Goal: Task Accomplishment & Management: Use online tool/utility

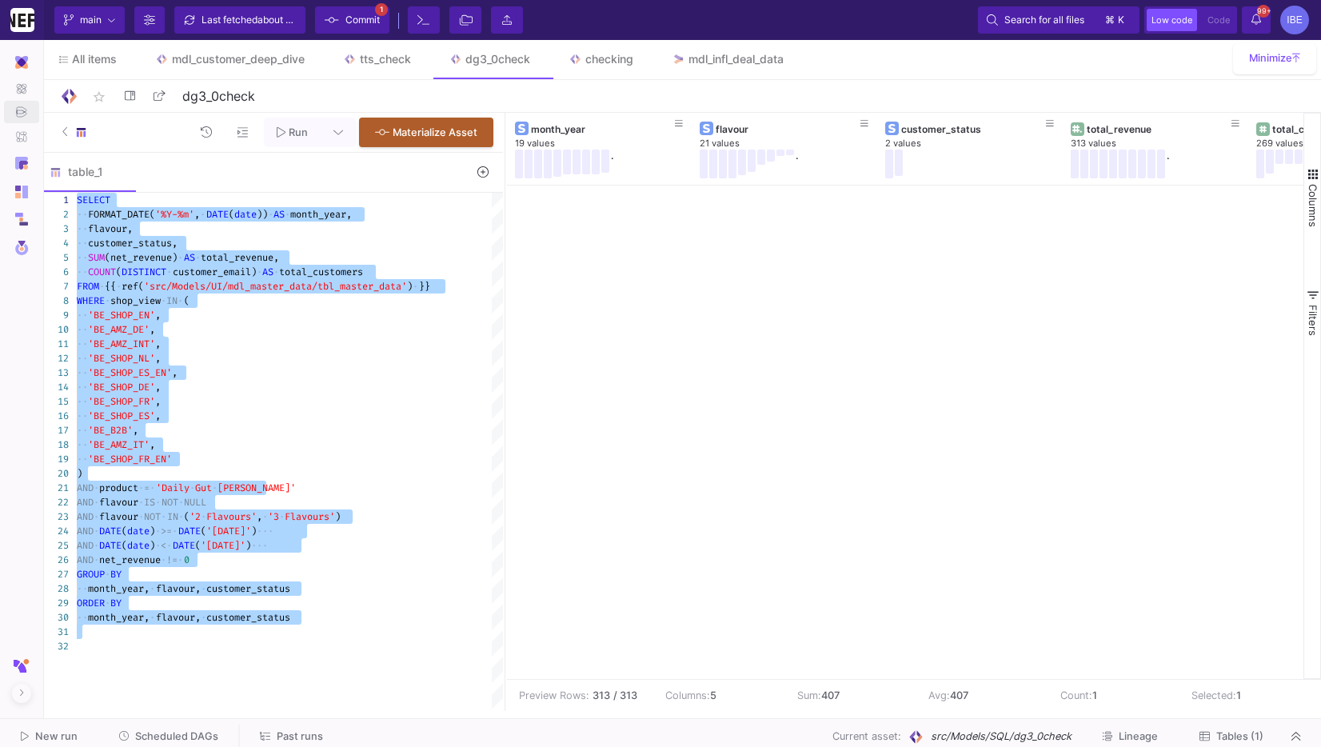
scroll to position [11517, 0]
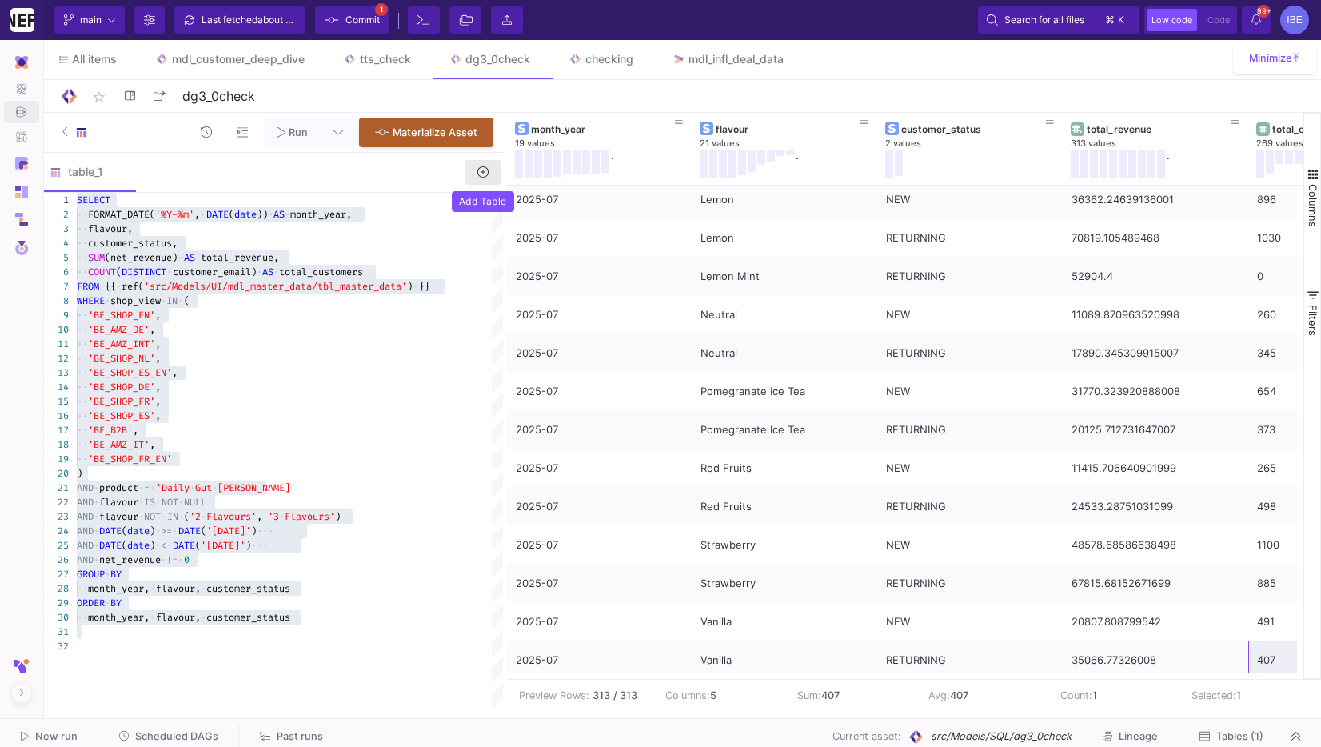
click at [477, 174] on icon at bounding box center [482, 171] width 11 height 11
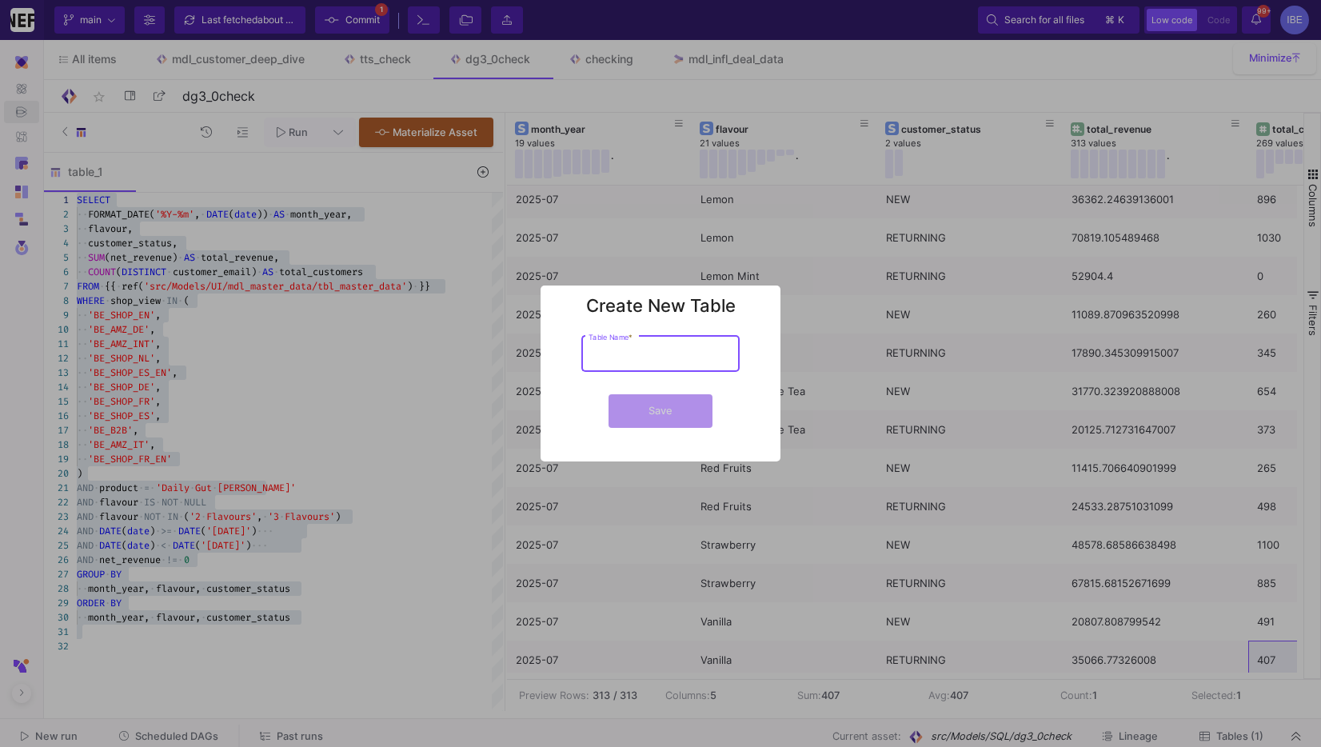
click at [460, 361] on div at bounding box center [660, 373] width 1321 height 747
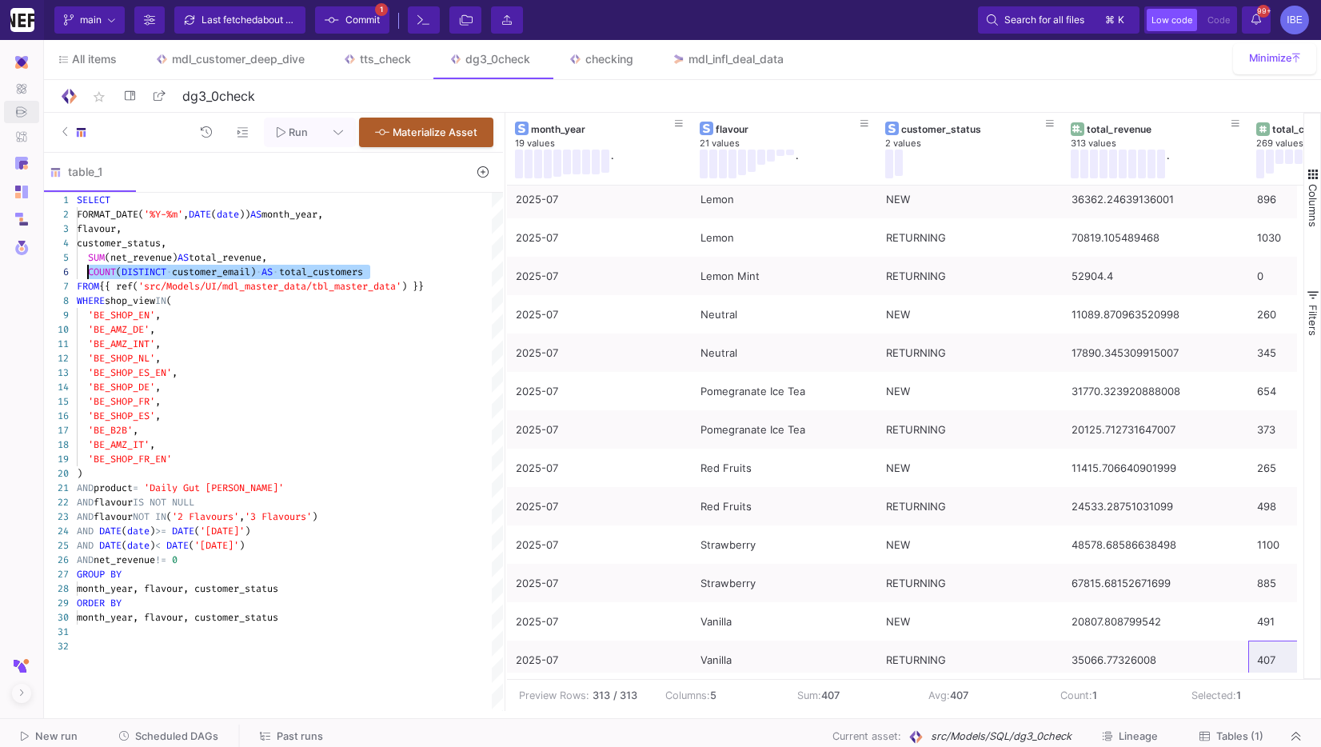
drag, startPoint x: 377, startPoint y: 271, endPoint x: 93, endPoint y: 277, distance: 284.6
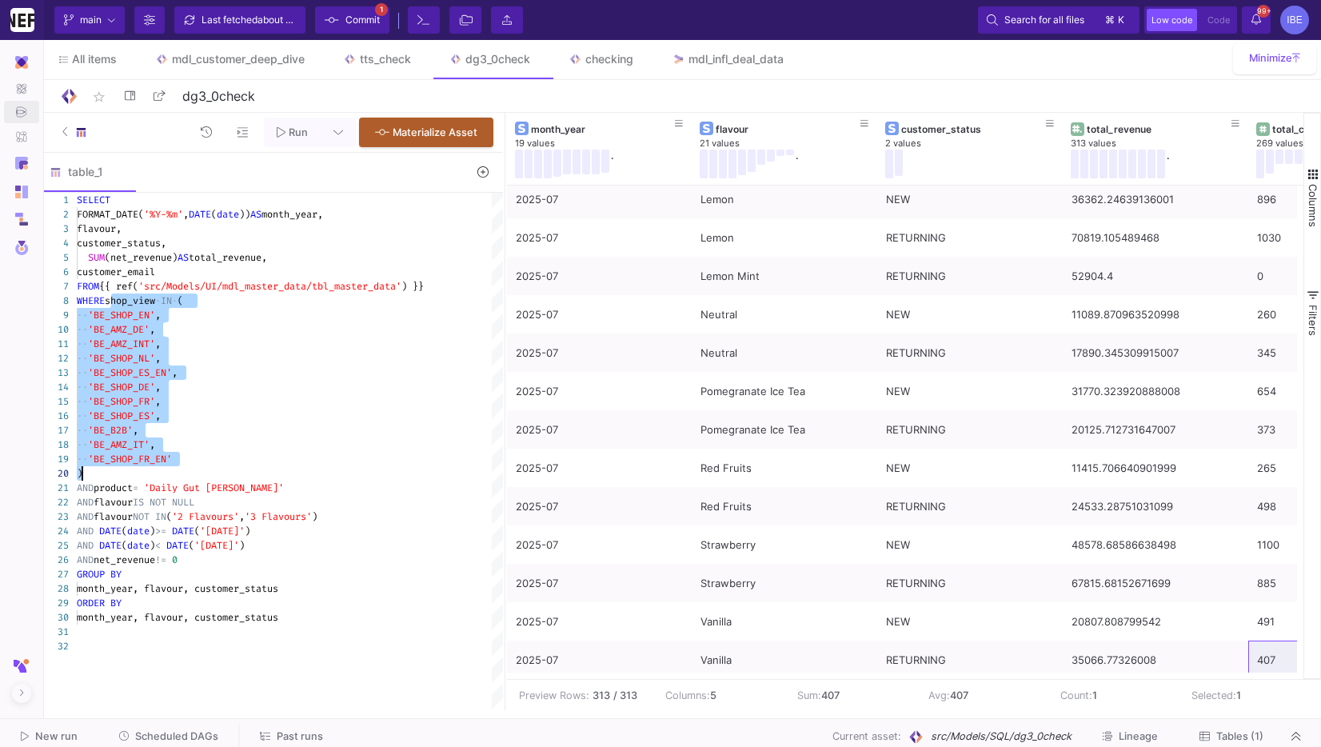
drag, startPoint x: 111, startPoint y: 301, endPoint x: 173, endPoint y: 468, distance: 179.1
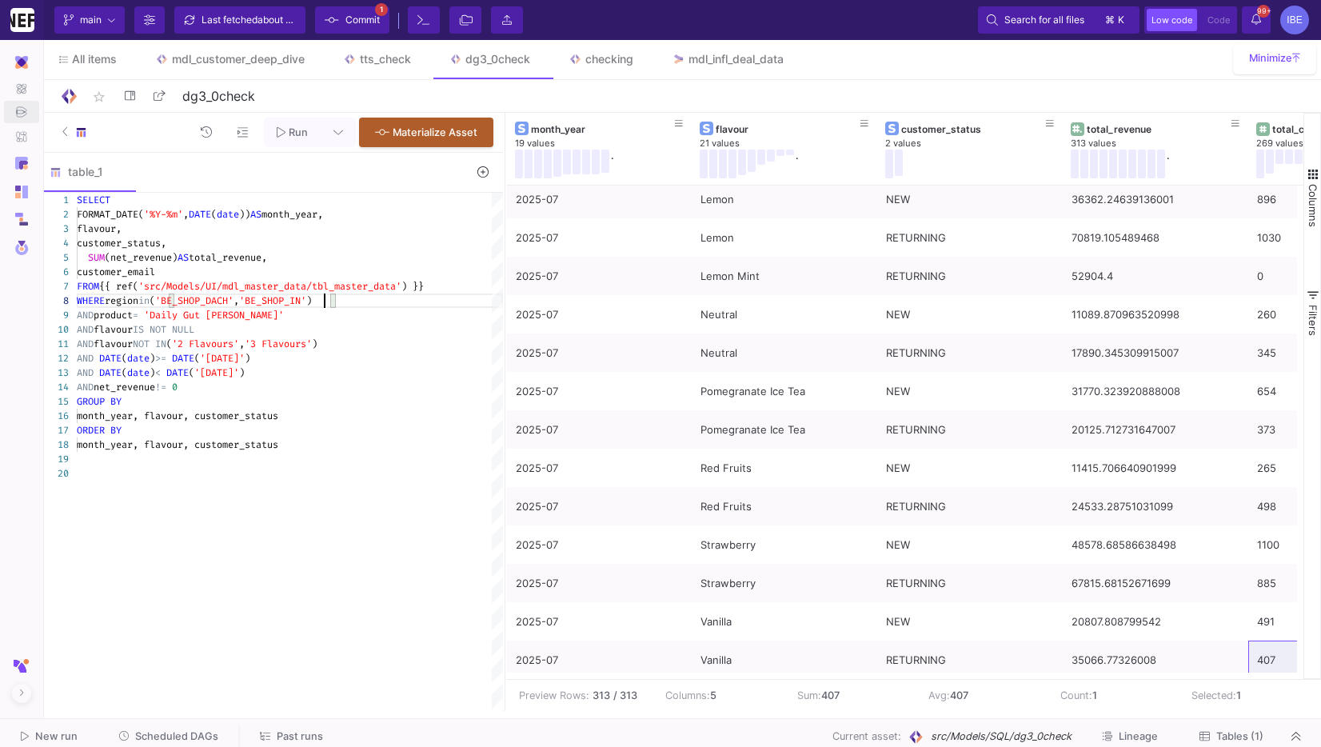
scroll to position [100, 253]
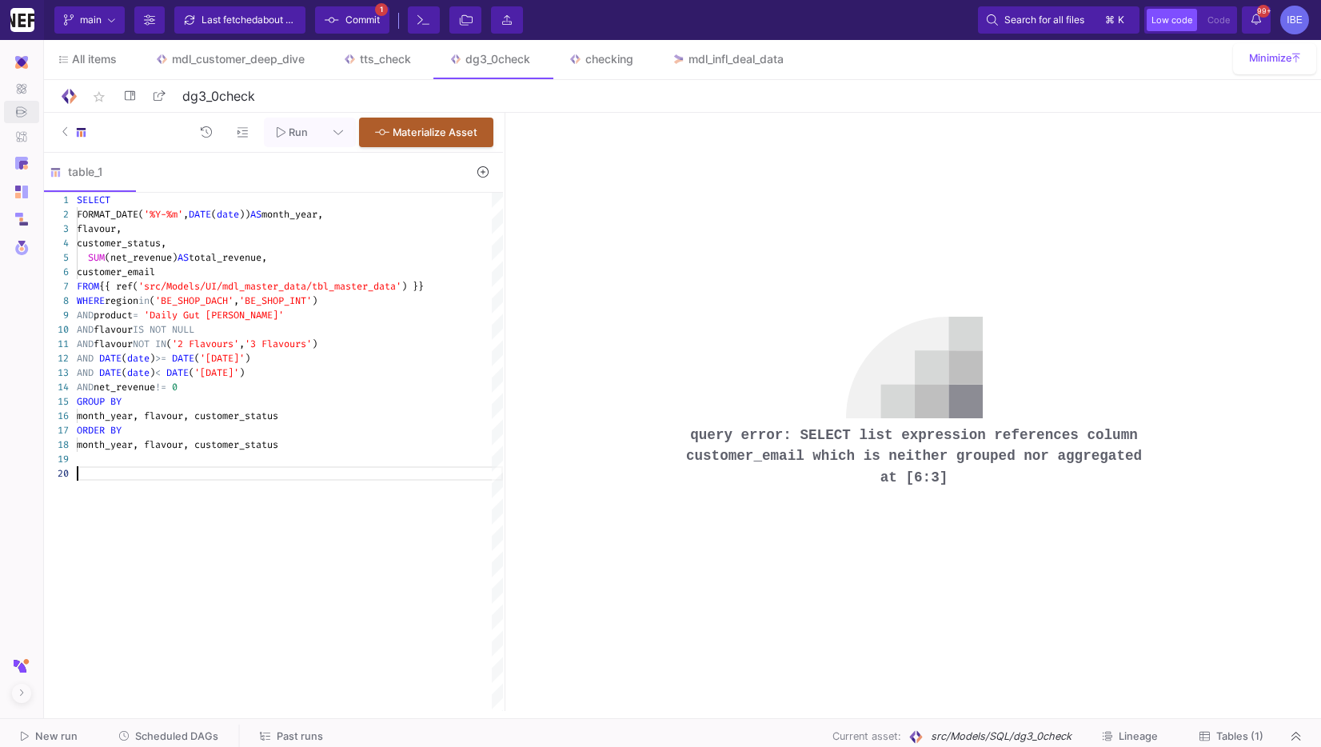
click at [369, 499] on div "customer_status, SUM (net_revenue) AS total_revenue, customer_email FROM {{ ref…" at bounding box center [290, 452] width 426 height 518
click at [278, 413] on span "month_year, flavour, customer_status" at bounding box center [177, 415] width 201 height 13
click at [321, 412] on div "month_year, flavour, customer_status" at bounding box center [290, 415] width 426 height 14
click at [161, 416] on span "month_year, flavour, customer_status" at bounding box center [177, 415] width 201 height 13
click at [159, 416] on span "month_year, flavour, customer_status" at bounding box center [177, 415] width 201 height 13
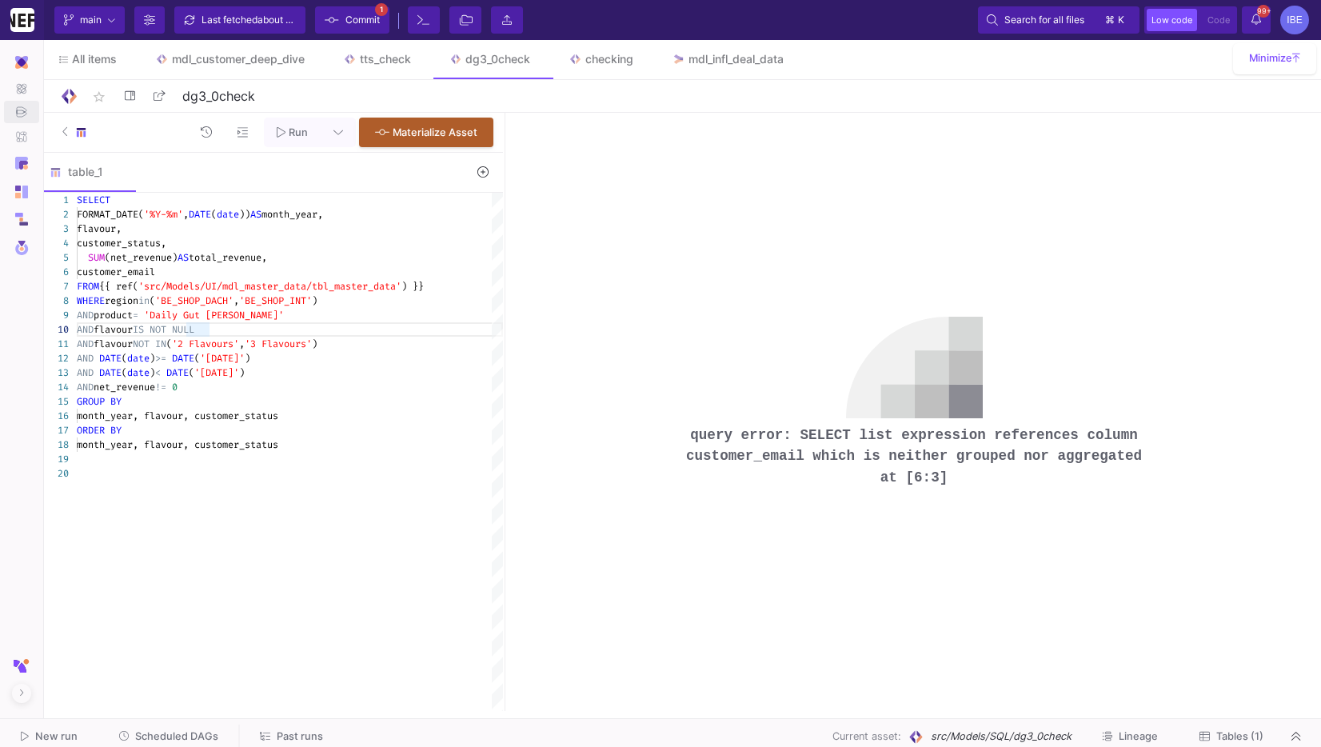
type textarea "SELECT FORMAT_DATE('%Y-%m', DATE(date)) AS month_year, flavour, customer_status…"
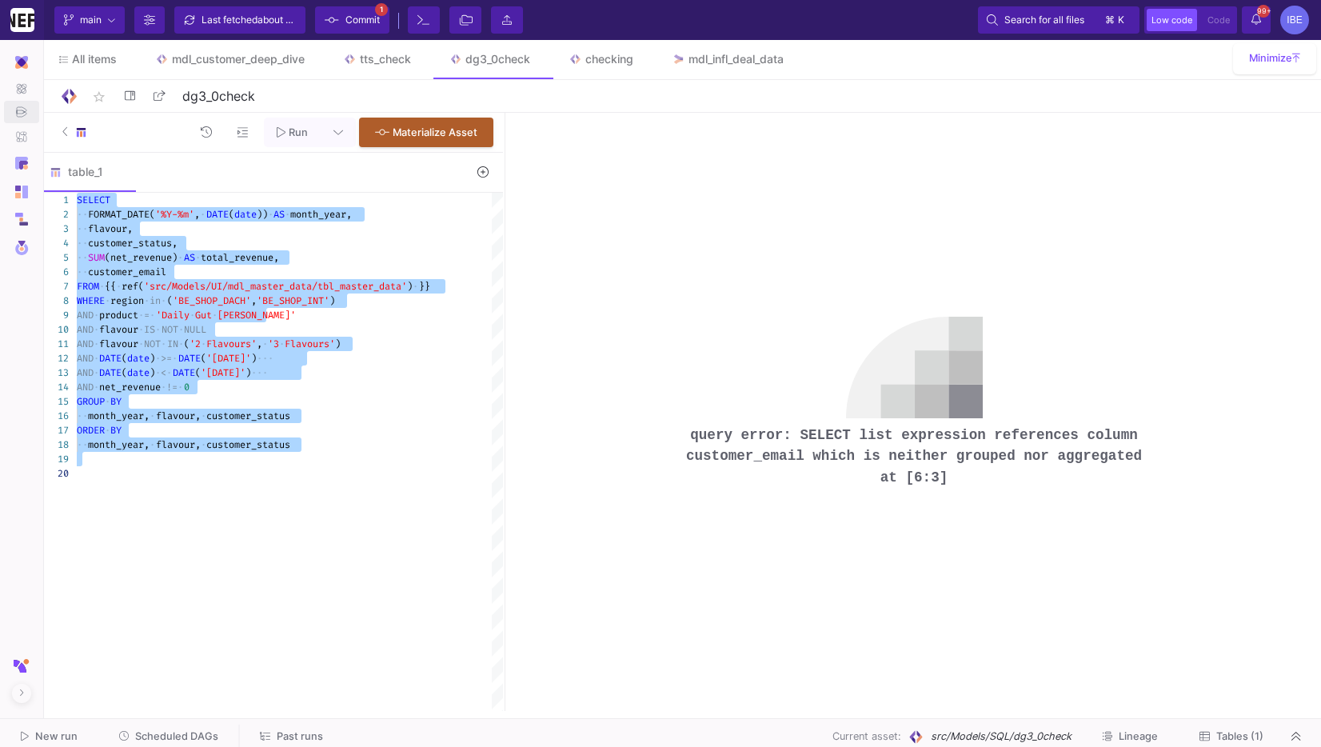
scroll to position [0, 0]
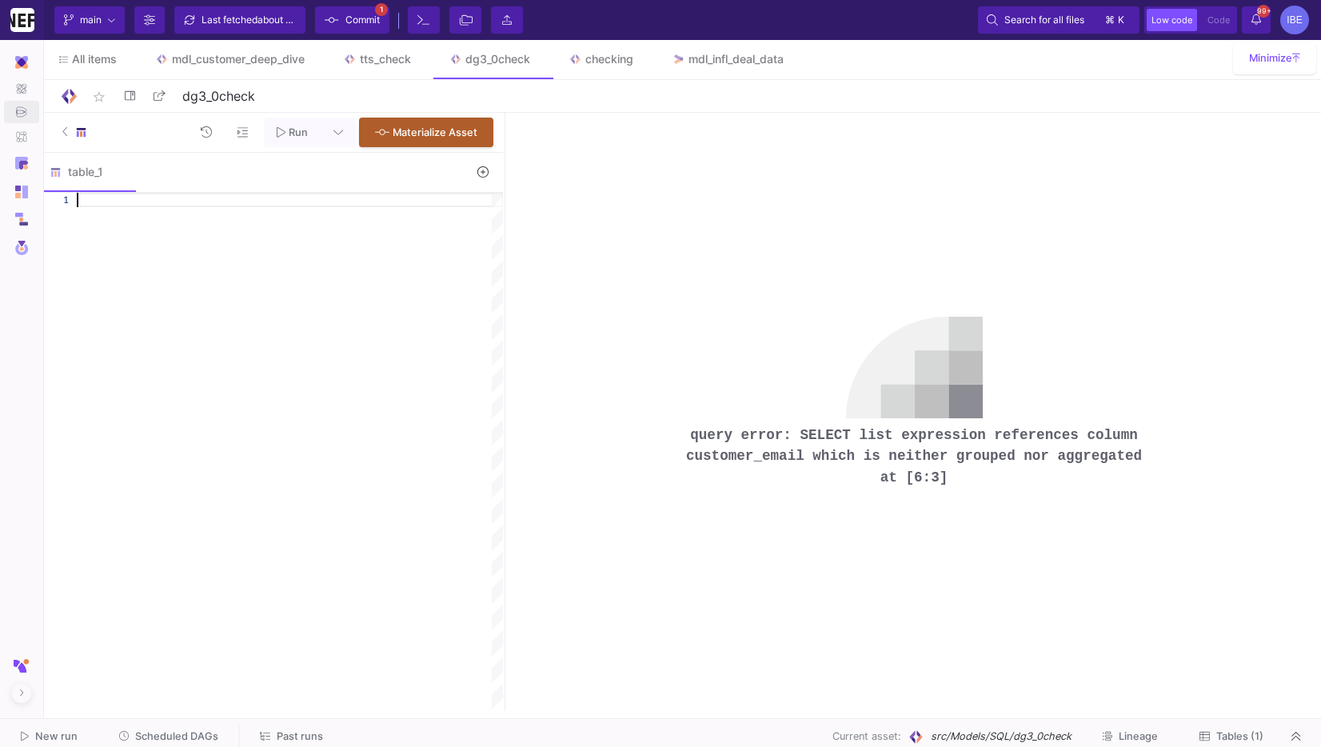
paste textarea "ORDER BY month_year, new_customers DESC, flavour;"
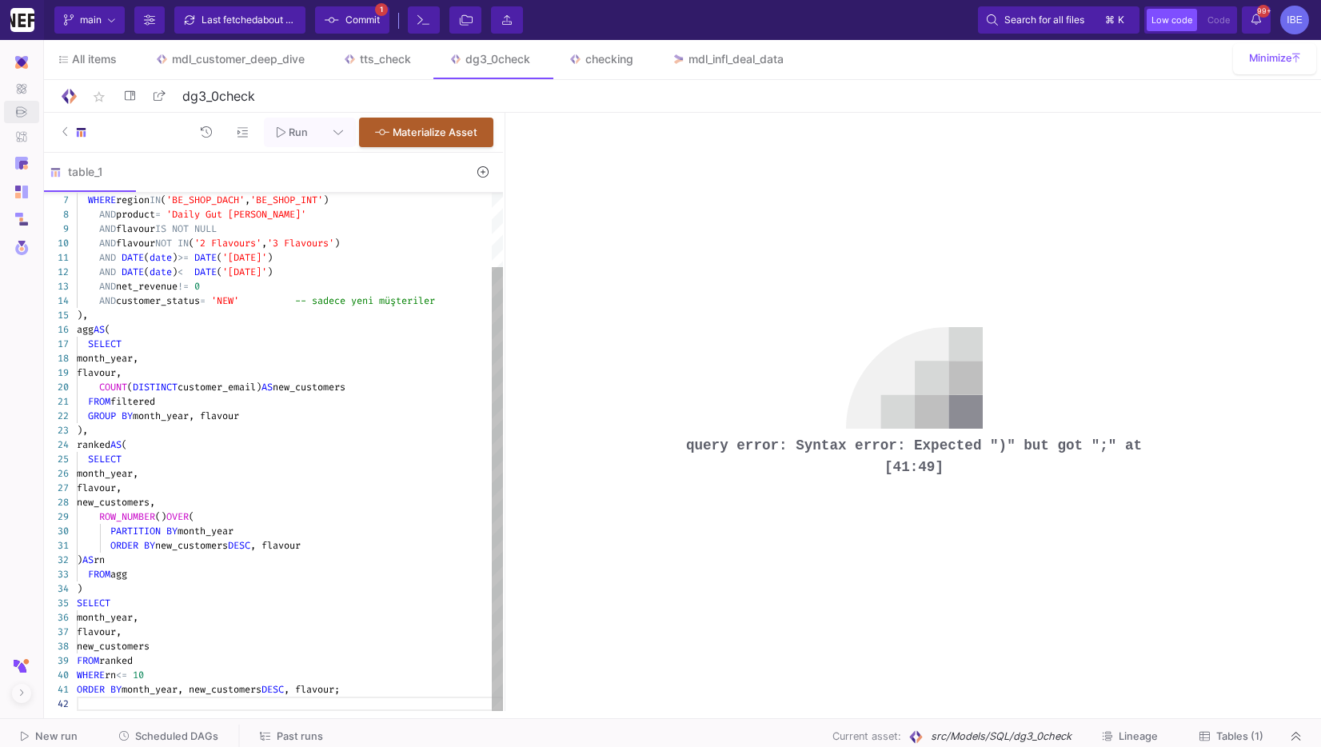
click at [382, 683] on div "ORDER BY month_year, new_customers DESC , flavour;" at bounding box center [290, 689] width 426 height 14
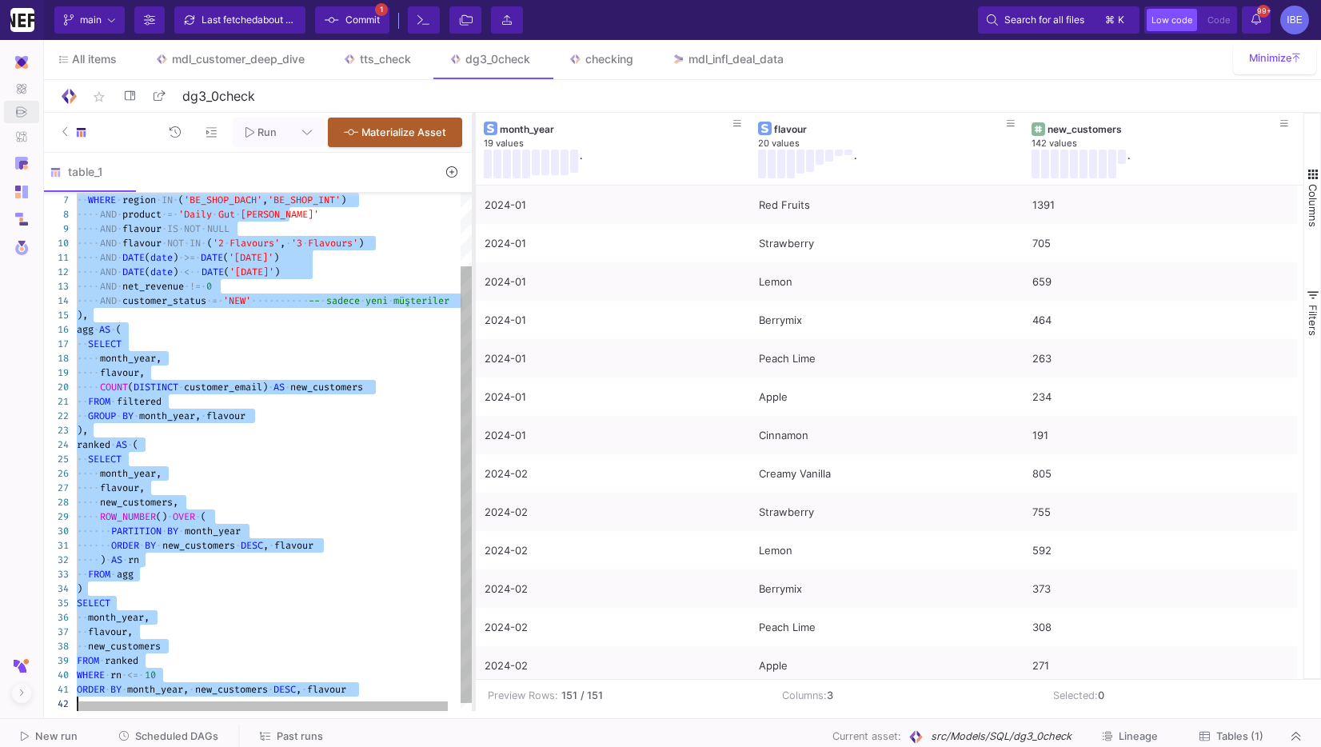
drag, startPoint x: 504, startPoint y: 297, endPoint x: 473, endPoint y: 297, distance: 31.2
click at [473, 297] on div at bounding box center [474, 412] width 4 height 598
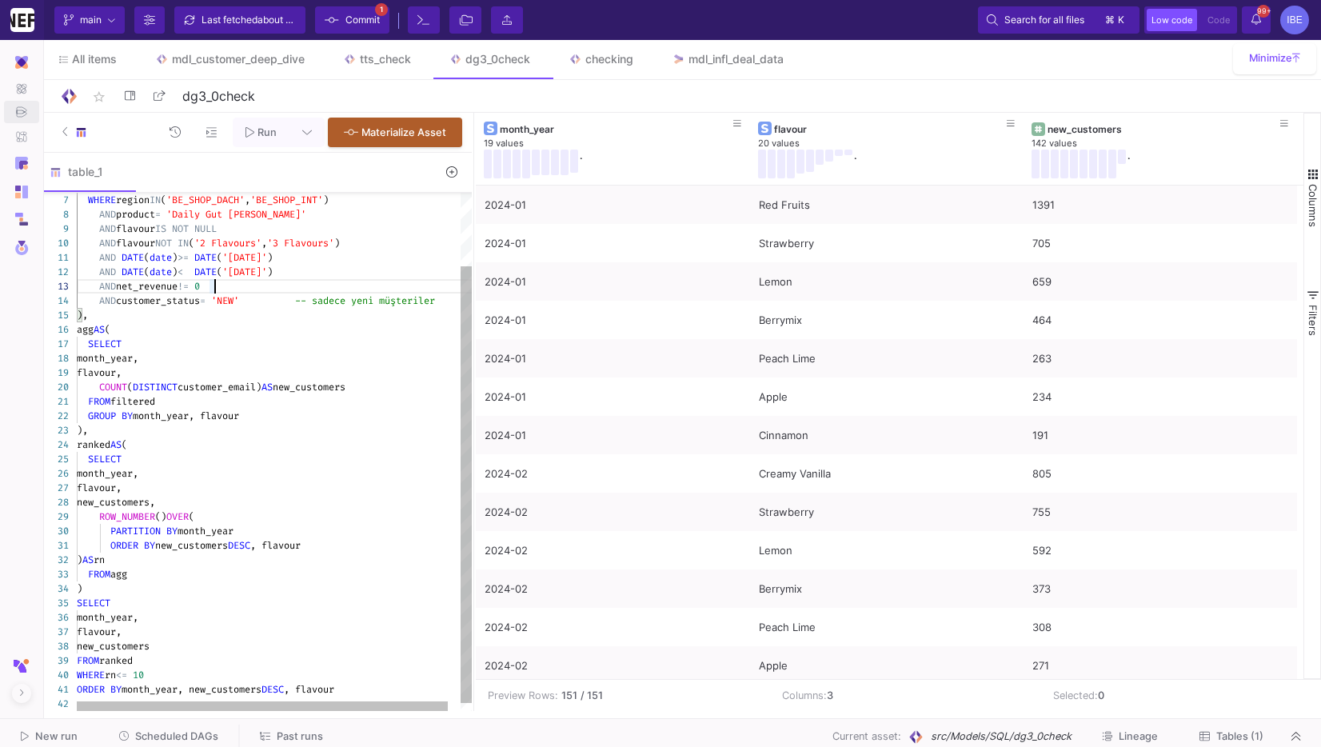
type textarea "WITH filtered AS ( SELECT FORMAT_DATE('%Y-%m', DATE(date)) AS month_year, flavo…"
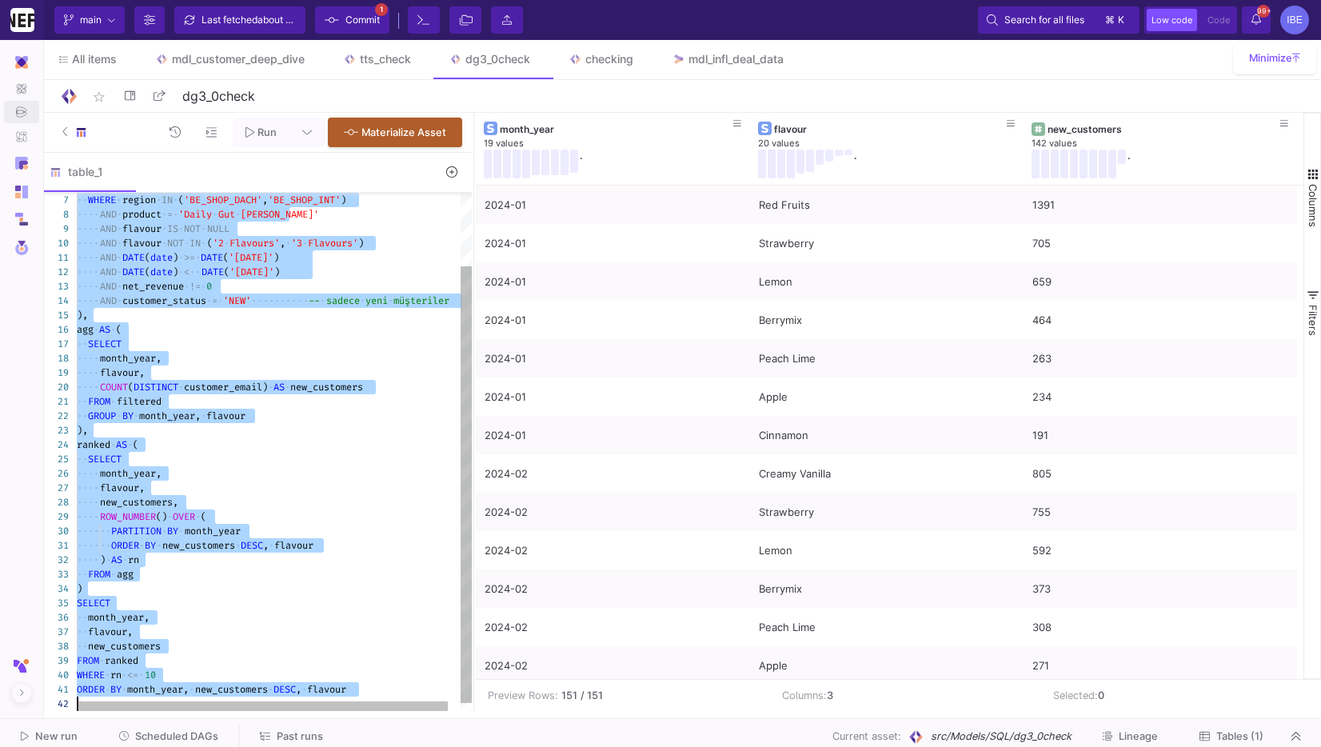
paste textarea "WHERE monthly_rank <= 10 ORDER BY month_year, monthly_rank;"
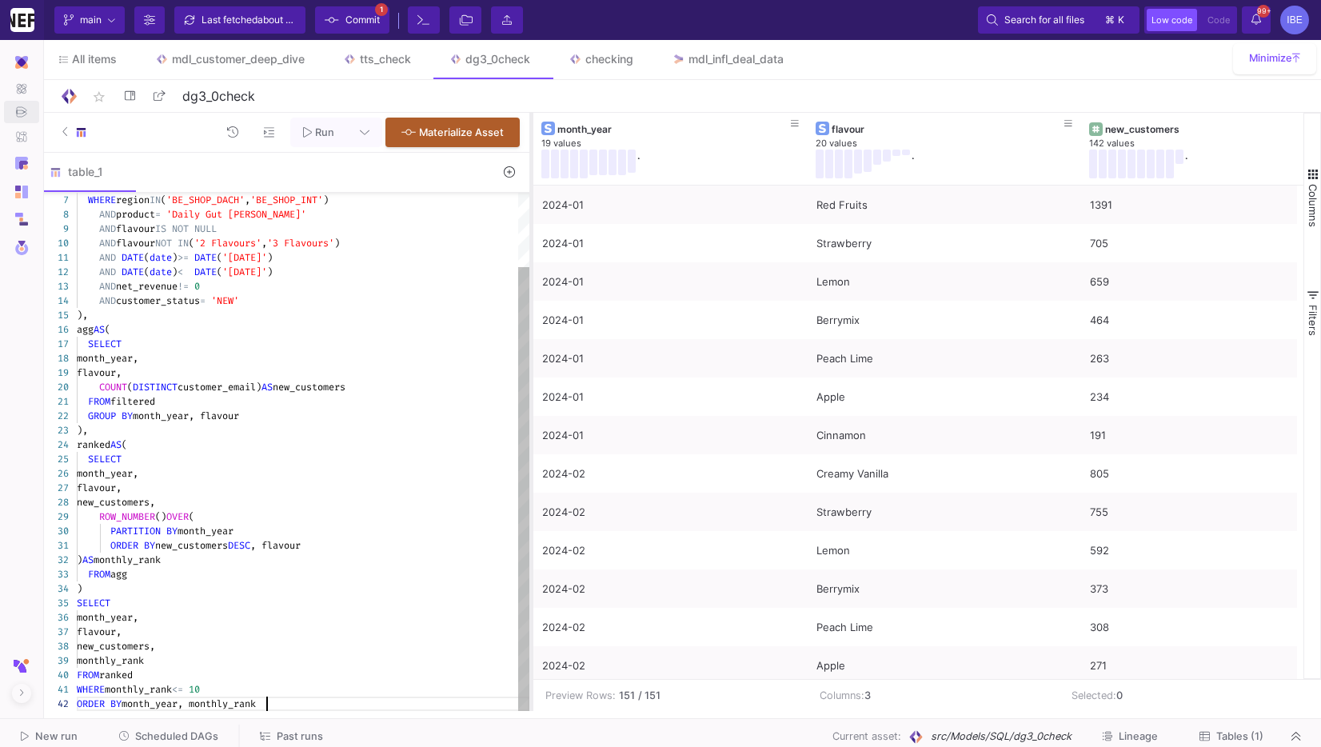
drag, startPoint x: 474, startPoint y: 206, endPoint x: 533, endPoint y: 264, distance: 82.5
click at [533, 263] on div at bounding box center [531, 412] width 4 height 598
click at [473, 301] on div "AND customer_status = 'NEW'" at bounding box center [304, 300] width 455 height 14
type textarea "WITH filtered AS ( SELECT FORMAT_DATE('%Y-%m', DATE(date)) AS month_year, flavo…"
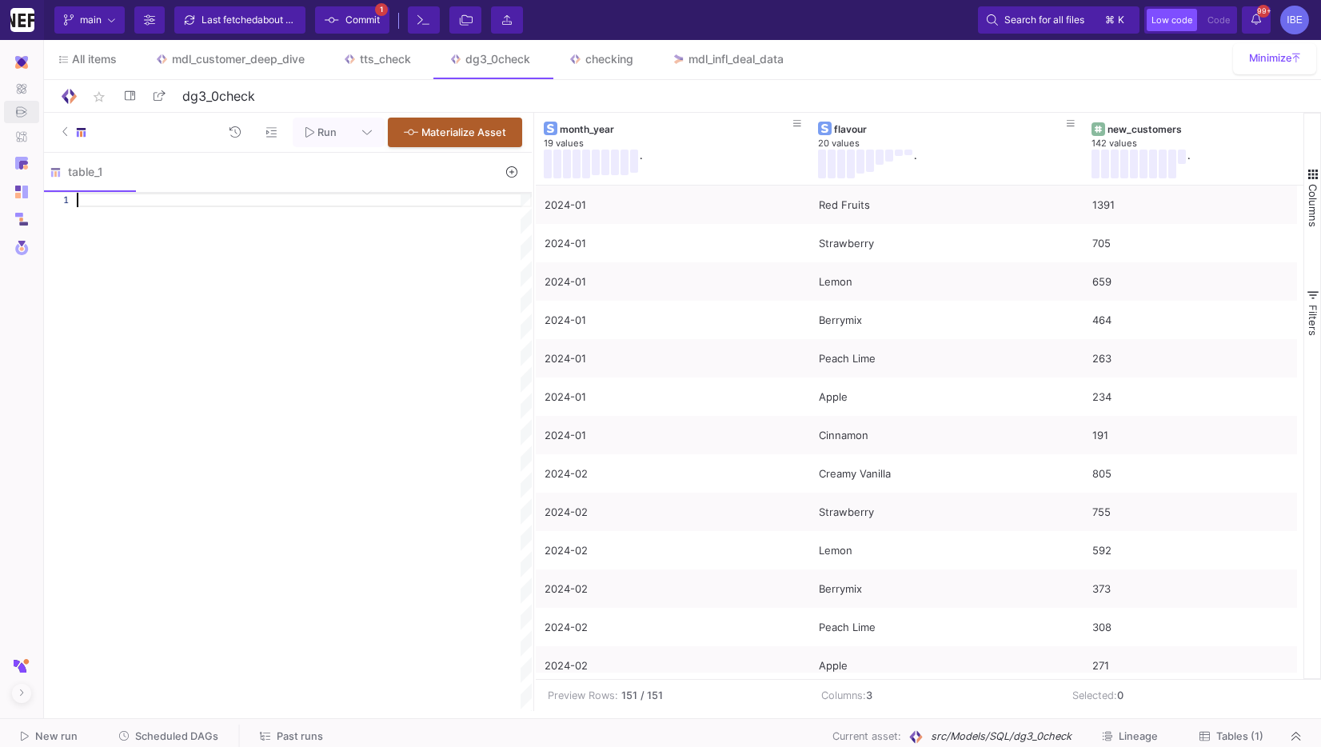
paste textarea "WHERE monthly_rank <= 10 ORDER BY month_year, monthly_rank;"
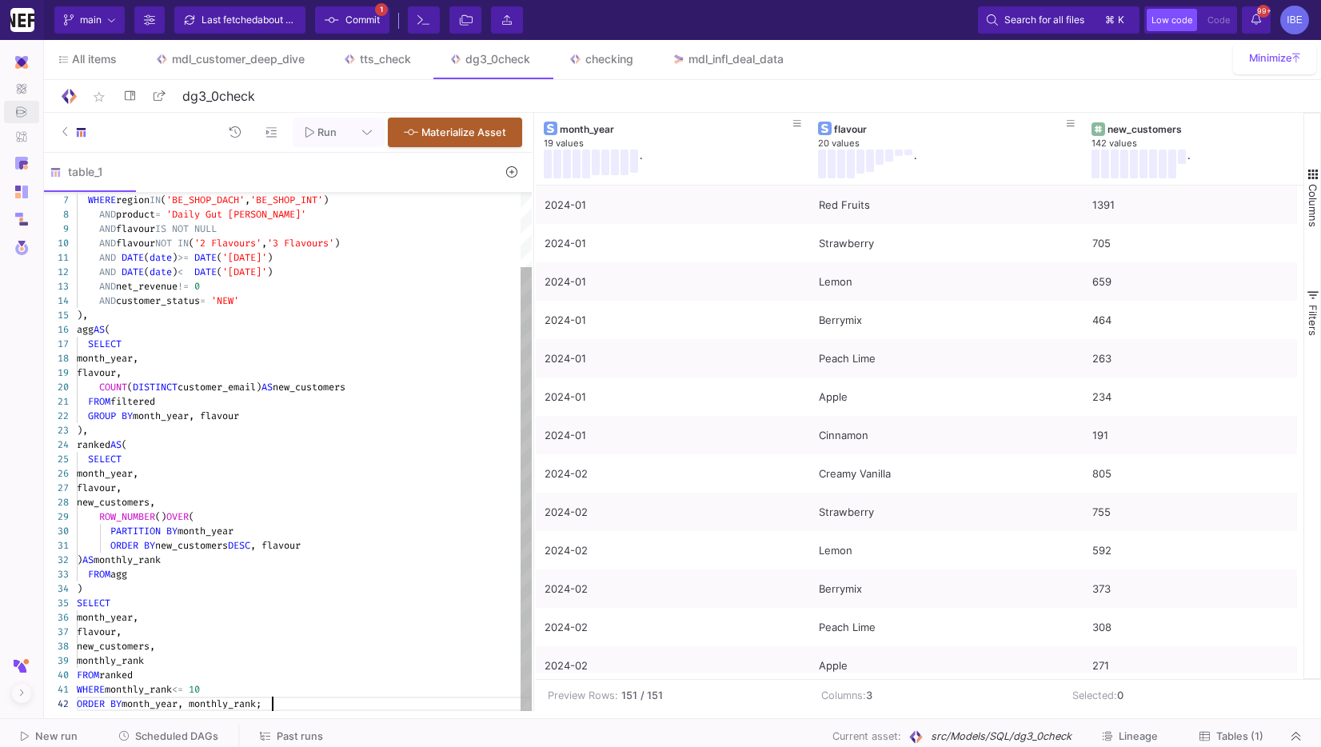
type textarea "WHERE monthly_rank <= 10 ORDER BY month_year, monthly_rank"
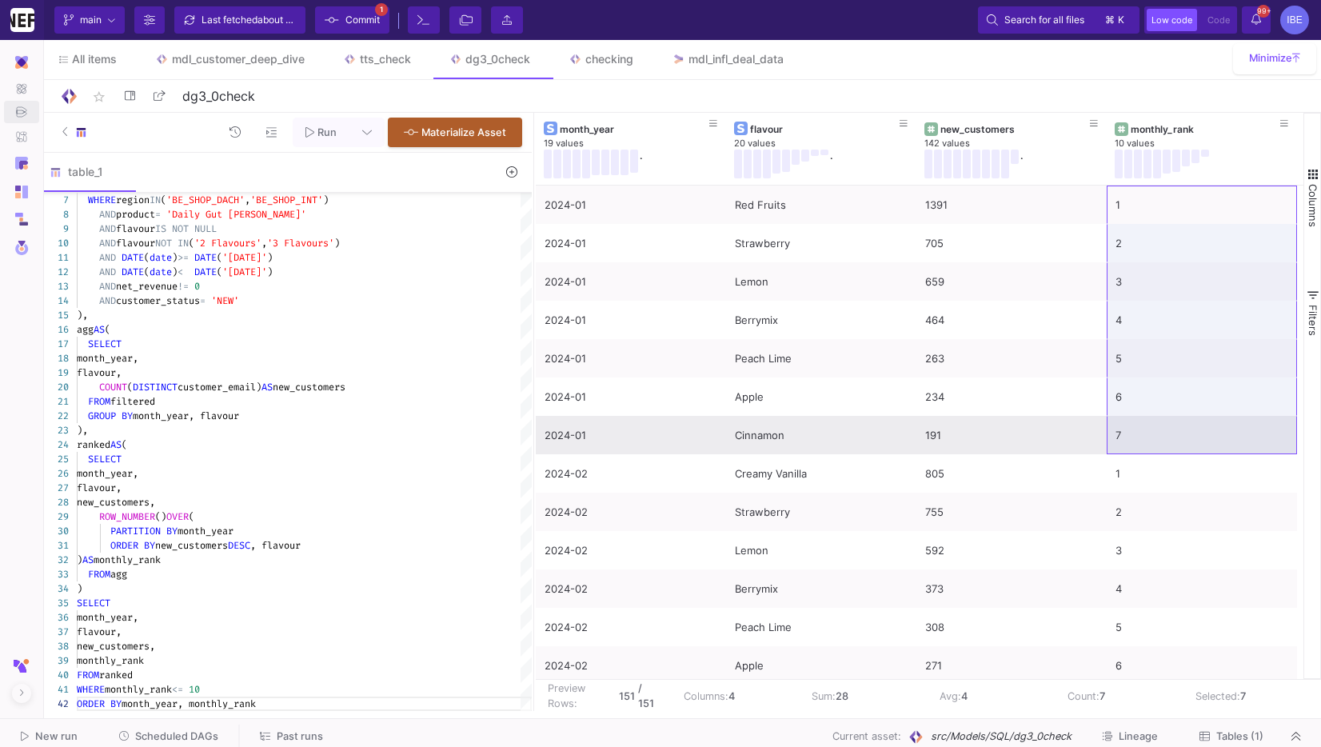
drag, startPoint x: 1154, startPoint y: 202, endPoint x: 1143, endPoint y: 443, distance: 240.9
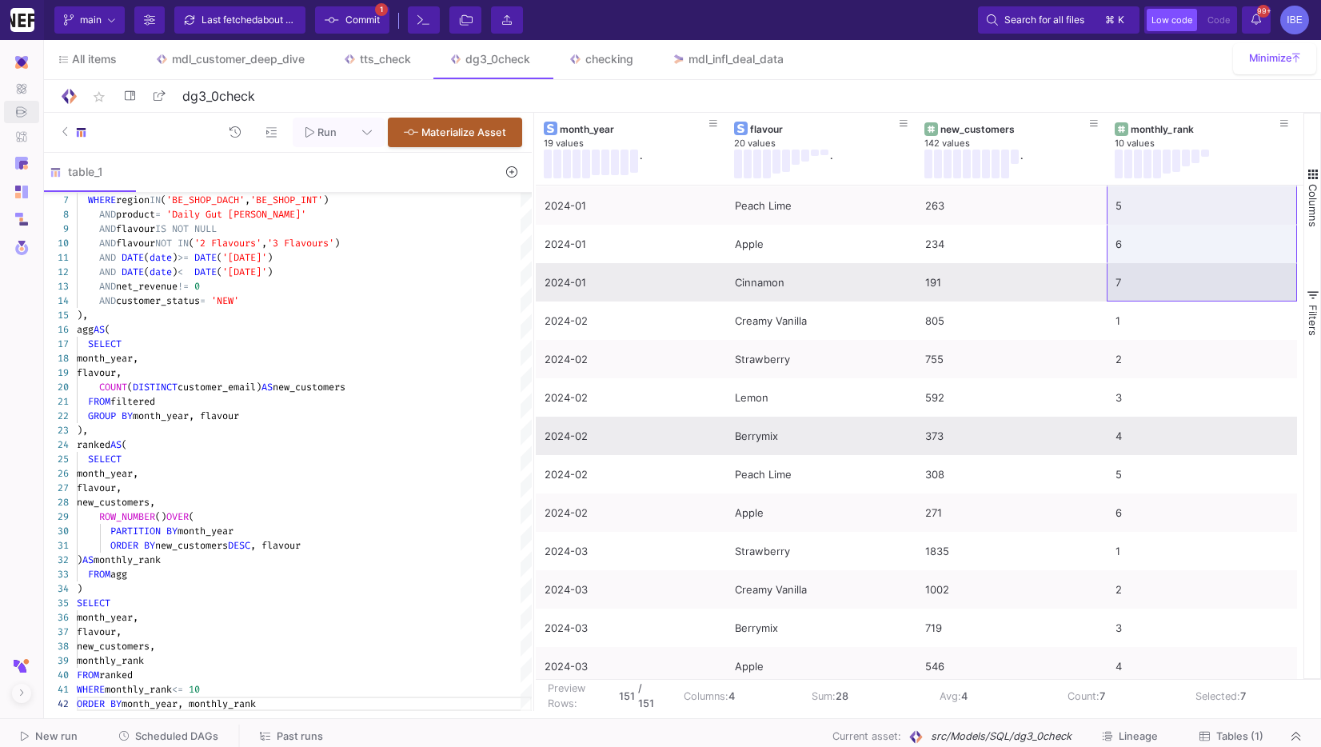
scroll to position [158, 0]
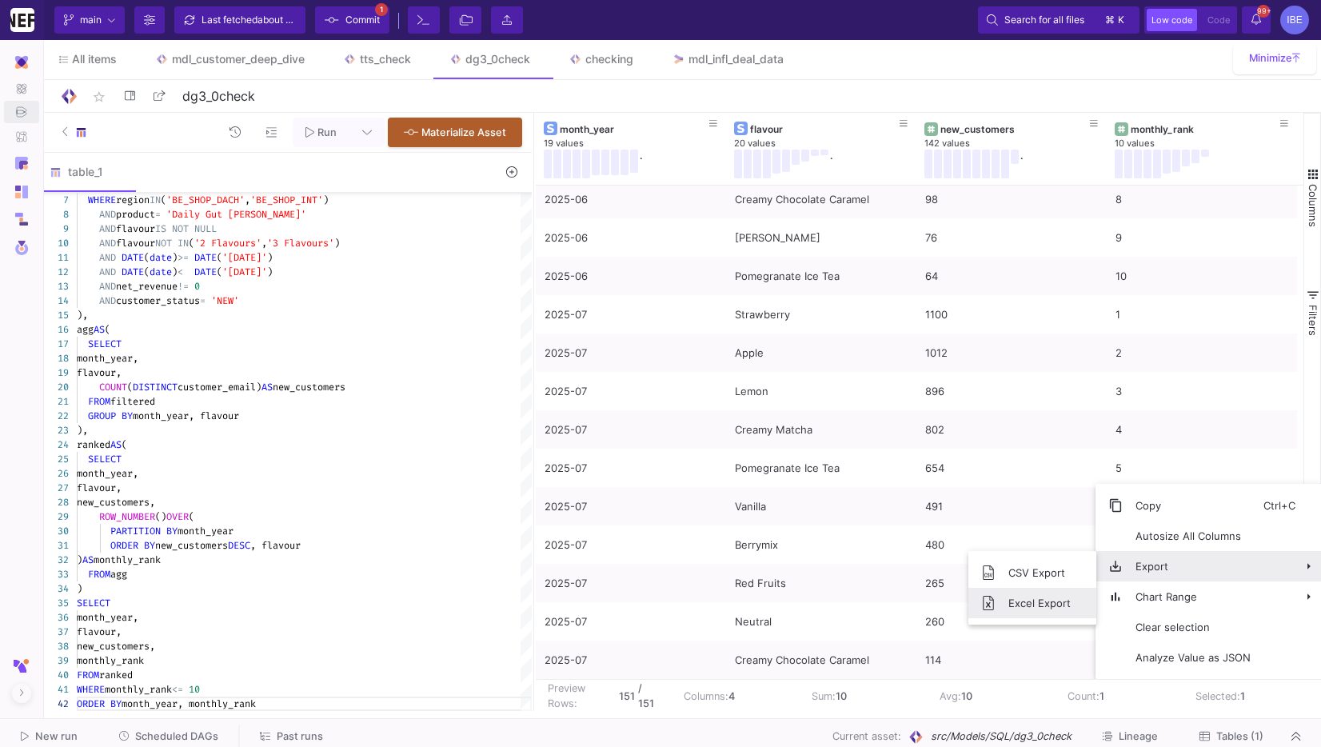
click at [1070, 599] on span "Excel Export" at bounding box center [1039, 603] width 88 height 30
